Goal: Book appointment/travel/reservation

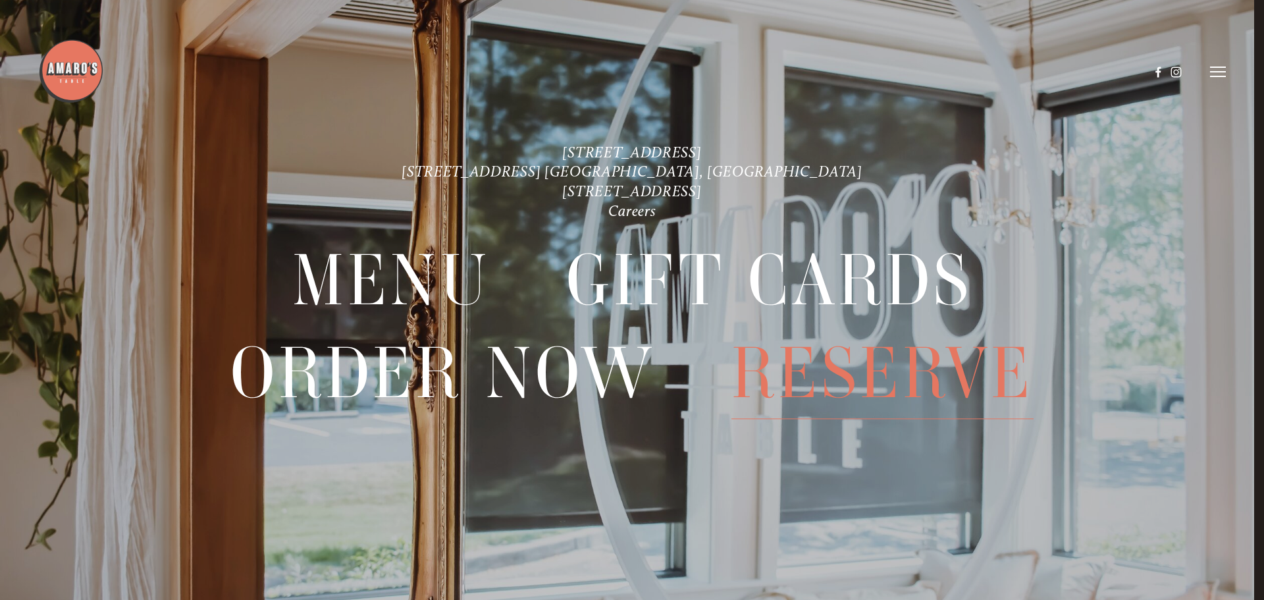
click at [811, 378] on span "Reserve" at bounding box center [883, 373] width 302 height 92
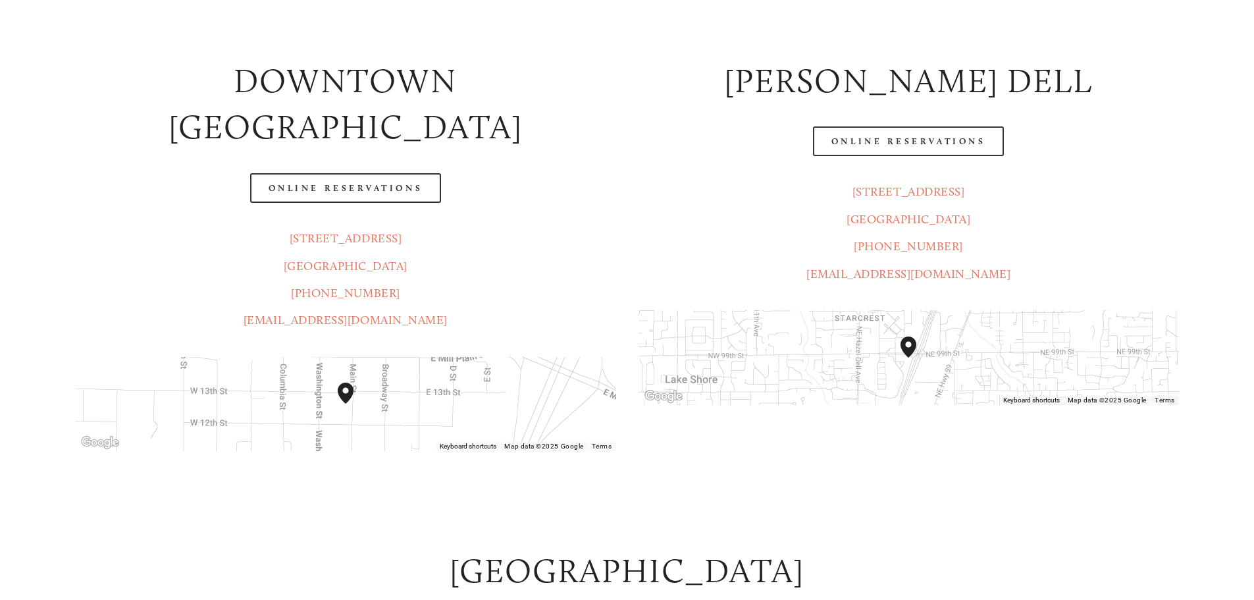
scroll to position [263, 0]
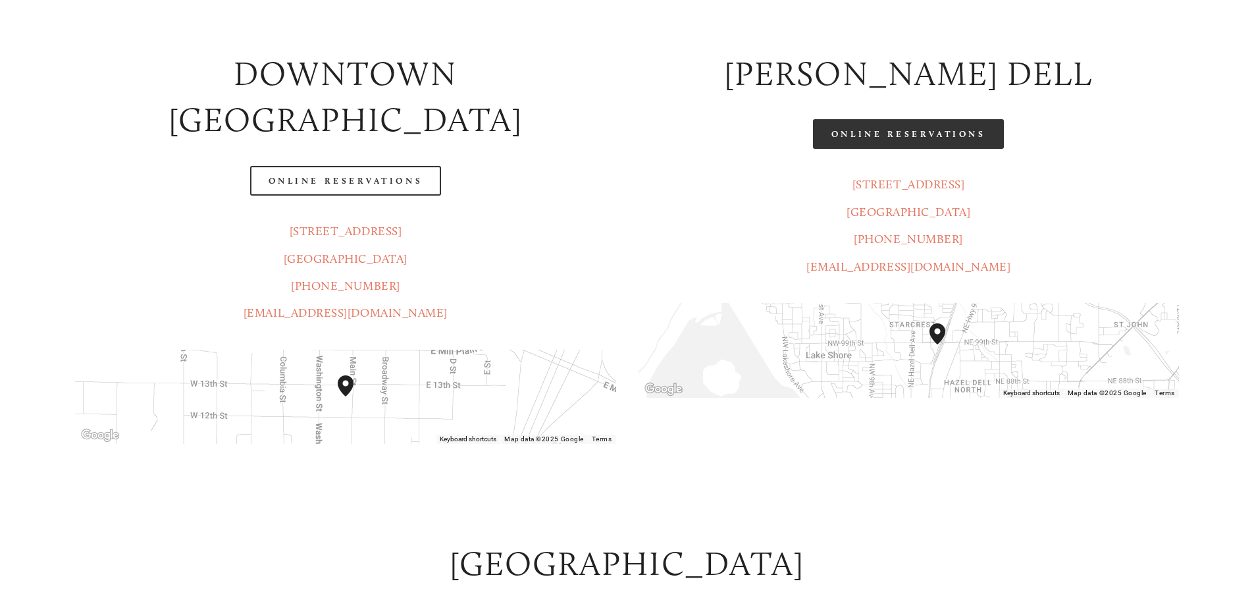
click at [881, 132] on link "Online Reservations" at bounding box center [908, 134] width 191 height 30
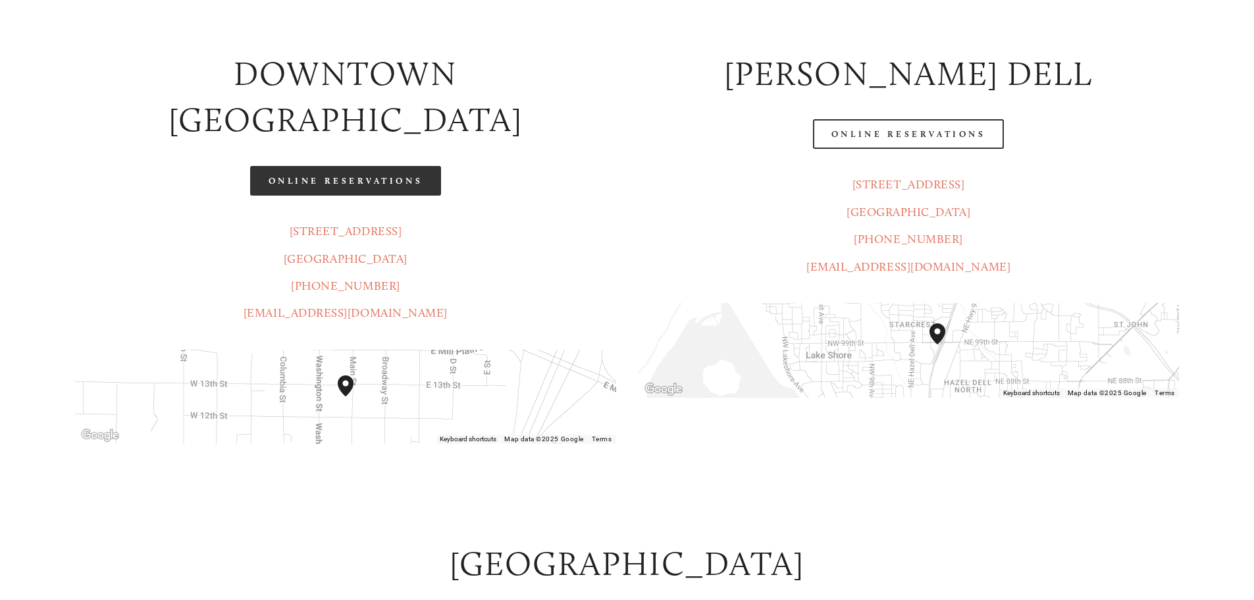
click at [334, 166] on link "Online Reservations" at bounding box center [345, 181] width 191 height 30
